Goal: Transaction & Acquisition: Purchase product/service

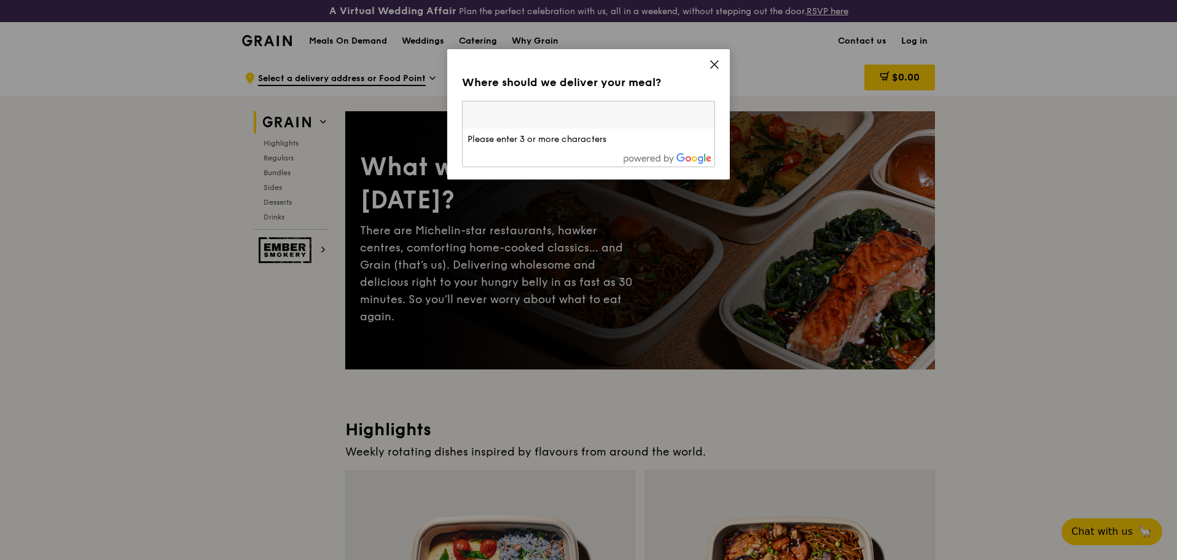
click at [711, 65] on icon at bounding box center [714, 64] width 11 height 11
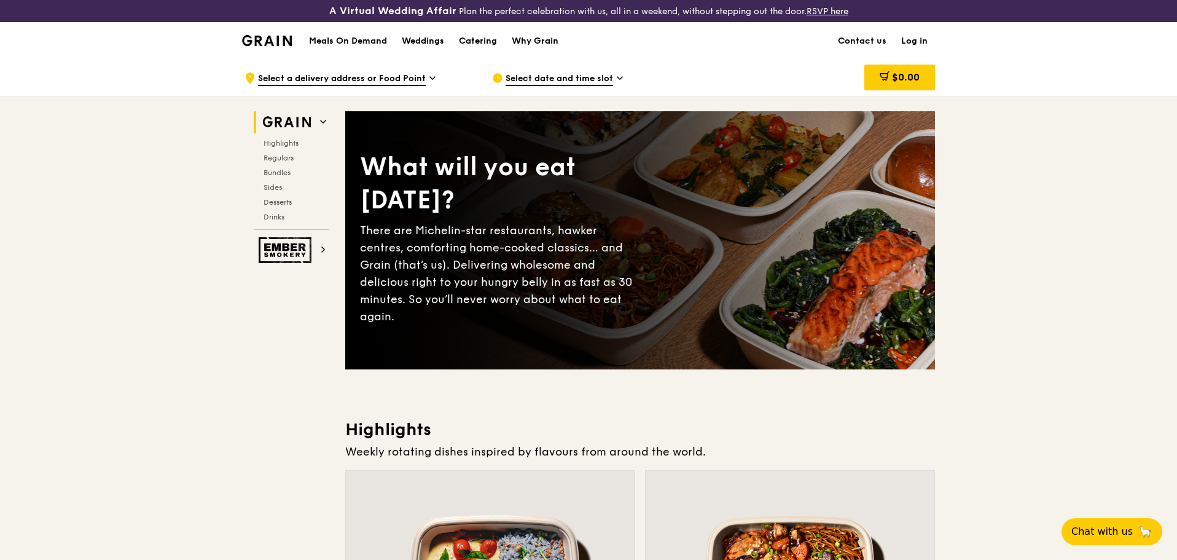
click at [341, 37] on h1 "Meals On Demand" at bounding box center [348, 41] width 78 height 12
click at [358, 47] on div "Meals On Demand Weddings Catering Why Grain" at bounding box center [434, 40] width 264 height 37
click at [356, 45] on h1 "Meals On Demand" at bounding box center [348, 41] width 78 height 12
click at [287, 161] on span "Regulars" at bounding box center [280, 158] width 33 height 9
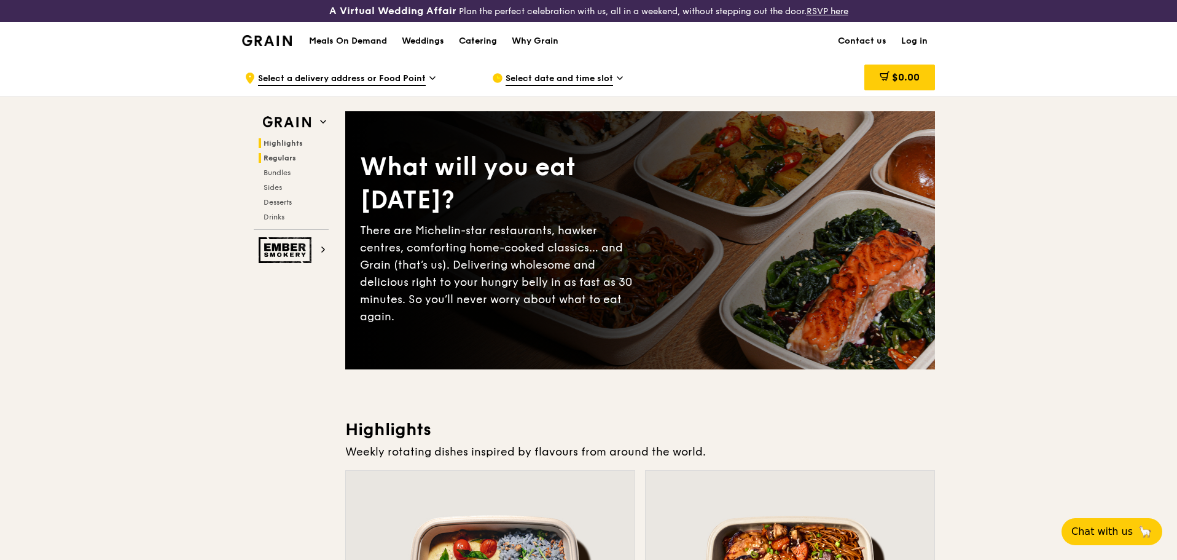
click at [278, 161] on span "Regulars" at bounding box center [280, 158] width 33 height 9
click at [362, 41] on h1 "Meals On Demand" at bounding box center [348, 41] width 78 height 12
click at [421, 74] on span "Select a delivery address or Food Point" at bounding box center [342, 79] width 168 height 14
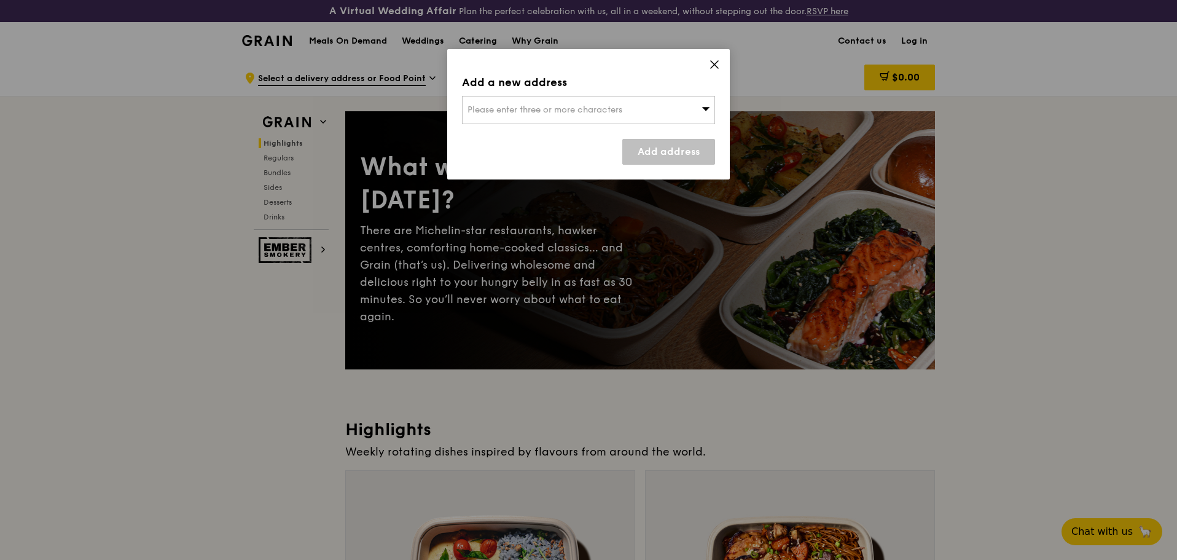
click at [480, 100] on div "Please enter three or more characters" at bounding box center [588, 110] width 253 height 28
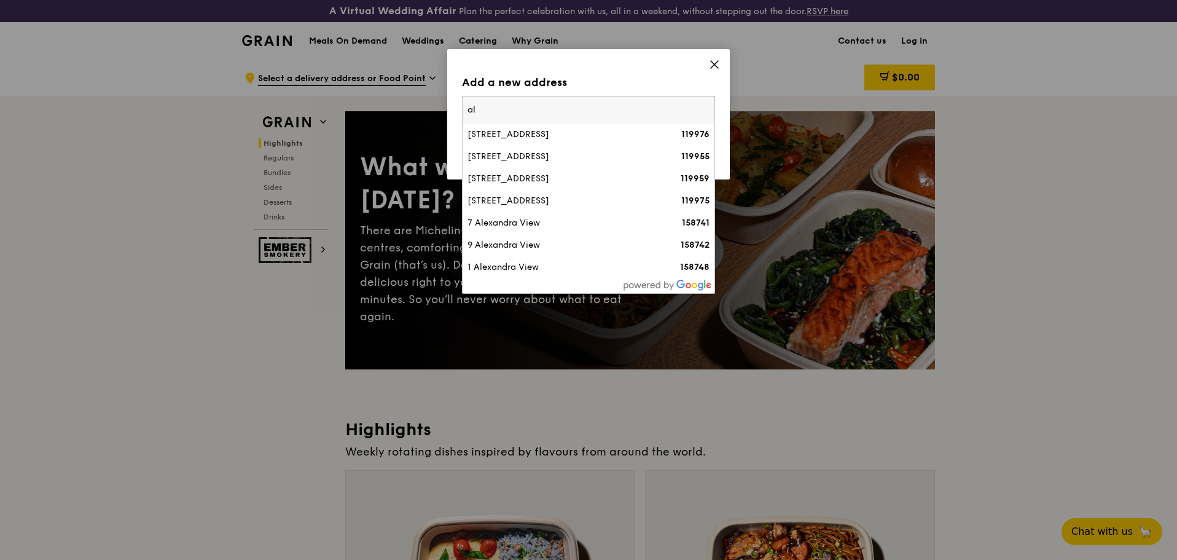
type input "a"
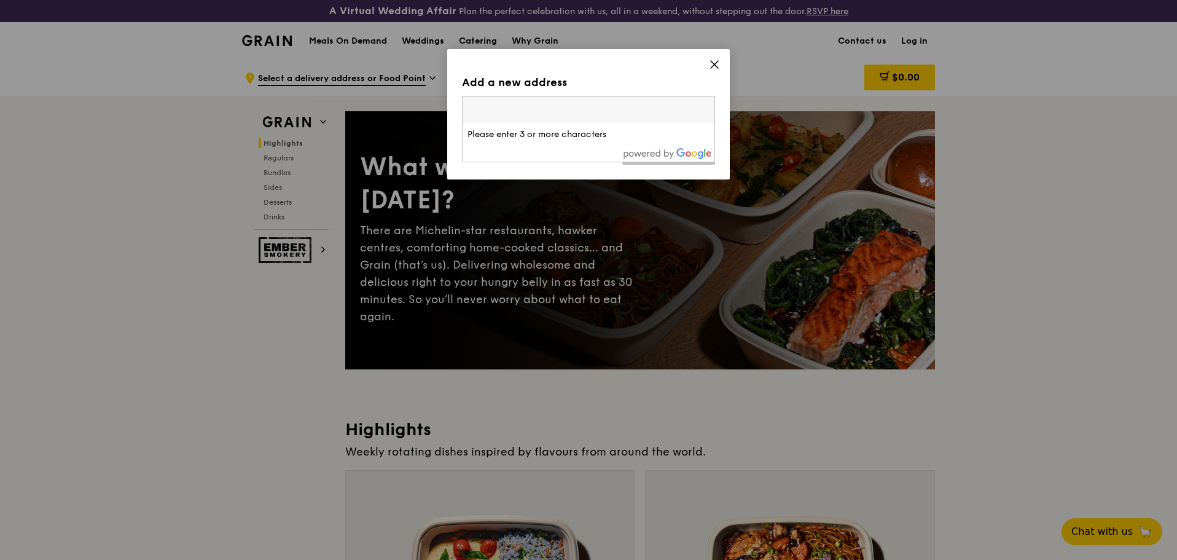
click at [709, 61] on icon at bounding box center [714, 64] width 11 height 11
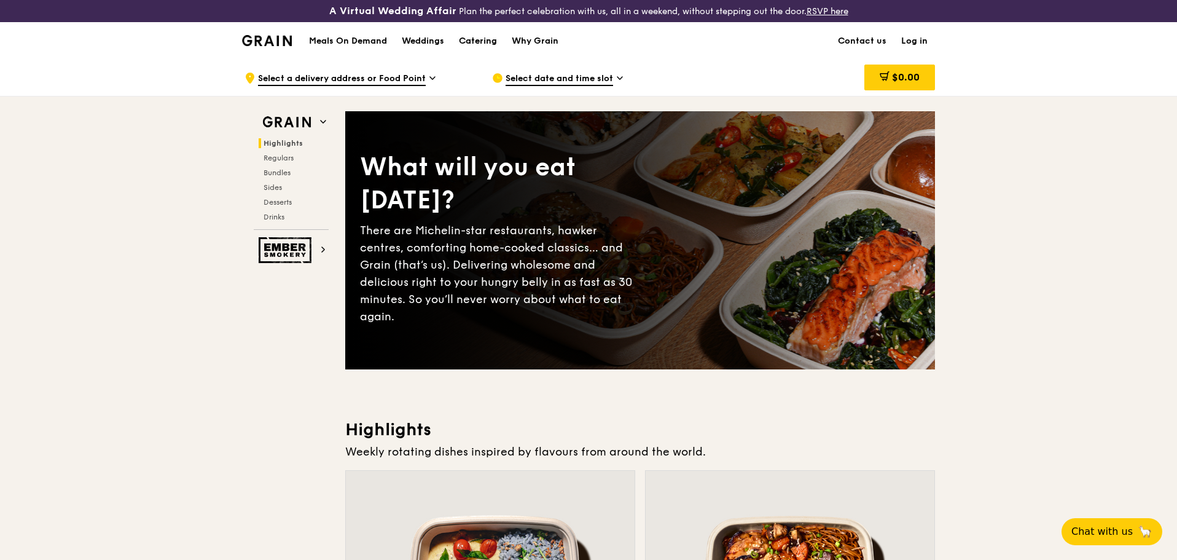
click at [461, 37] on div "Catering" at bounding box center [478, 41] width 38 height 37
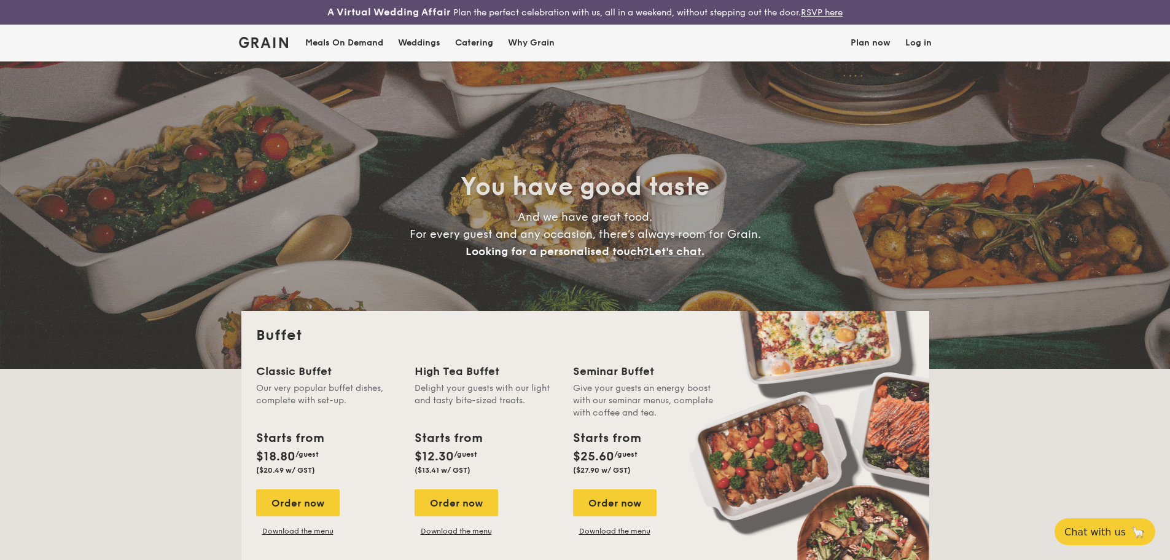
select select
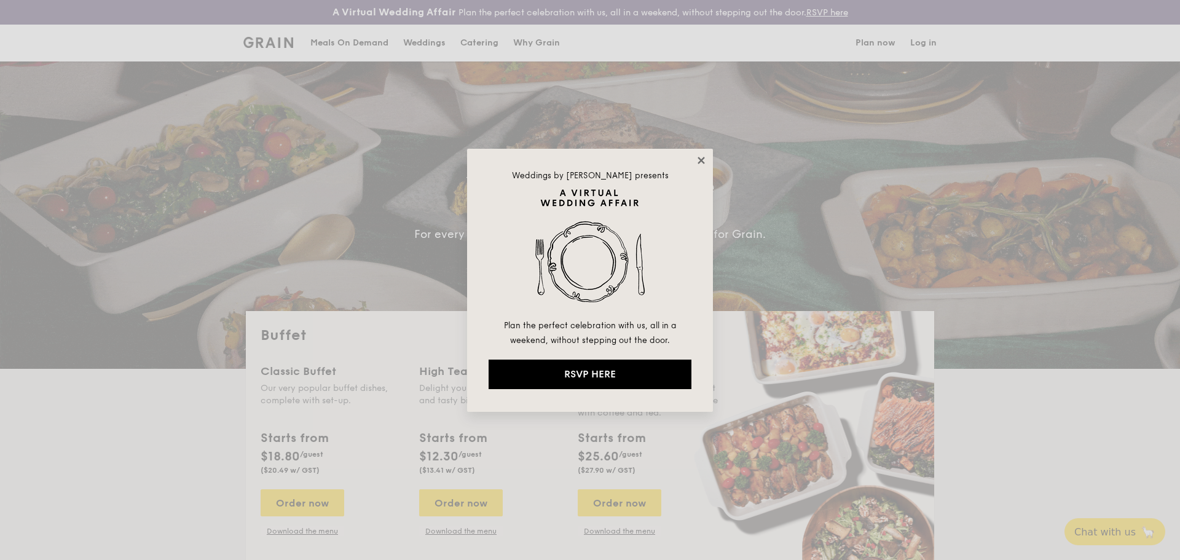
click at [695, 157] on icon at bounding box center [700, 160] width 11 height 11
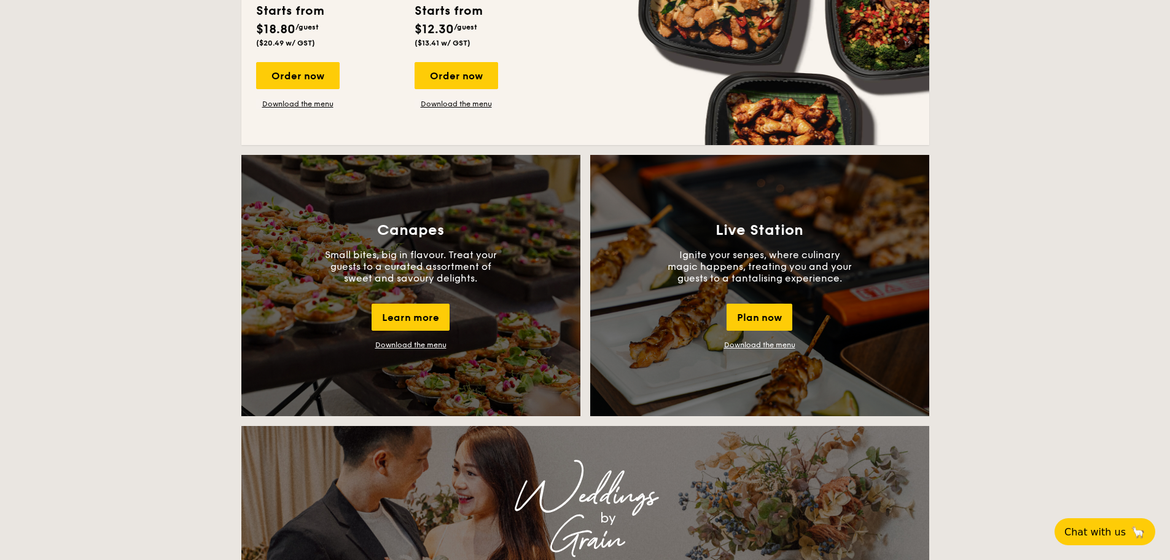
scroll to position [983, 0]
